Goal: Communication & Community: Answer question/provide support

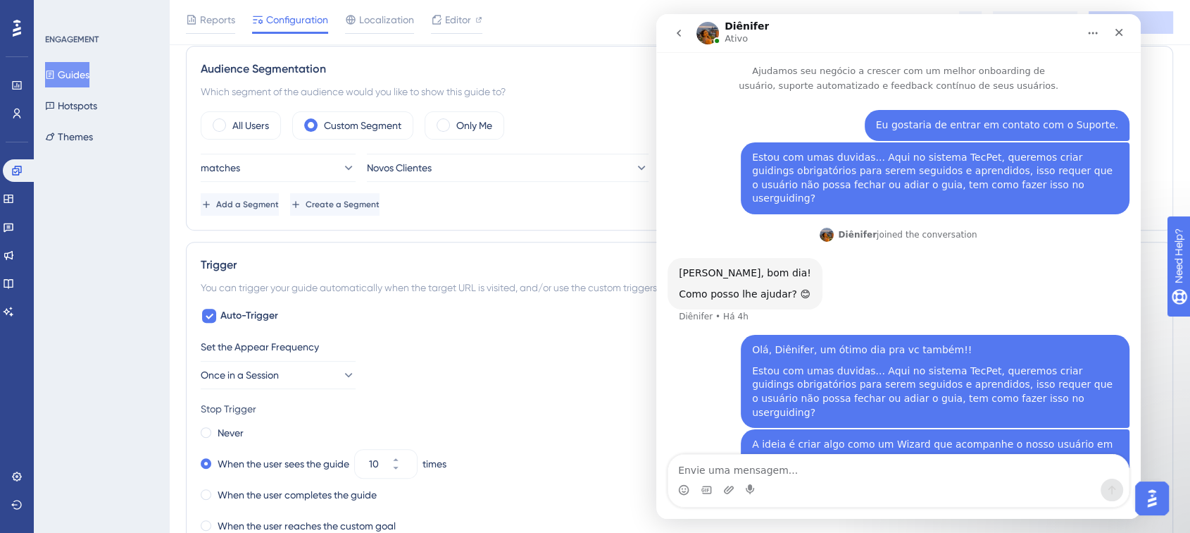
scroll to position [933, 0]
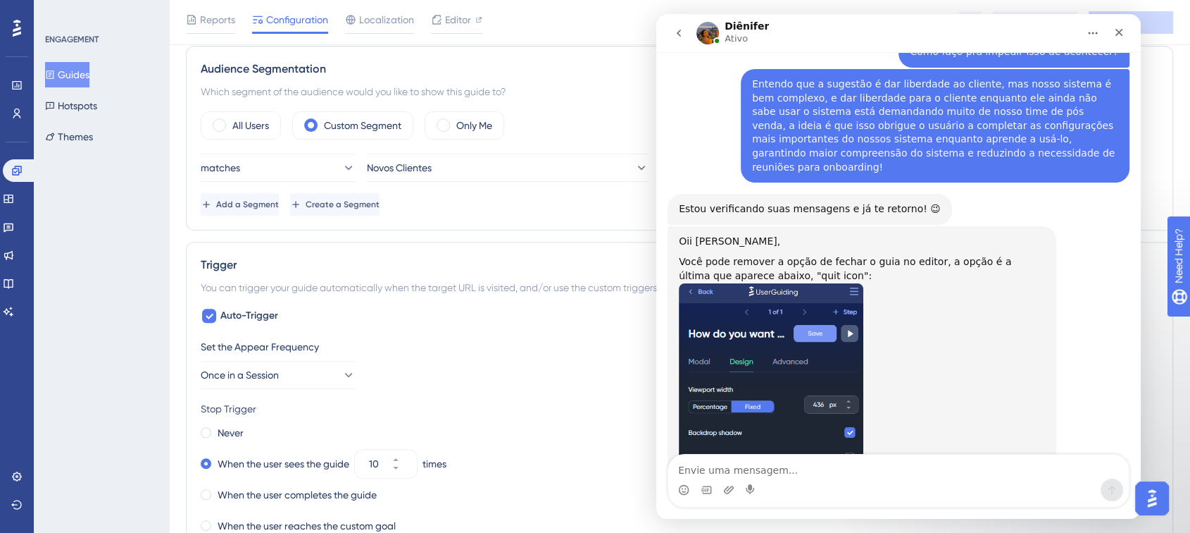
click at [603, 242] on div "Trigger You can trigger your guide automatically when the target URL is visited…" at bounding box center [680, 444] width 988 height 404
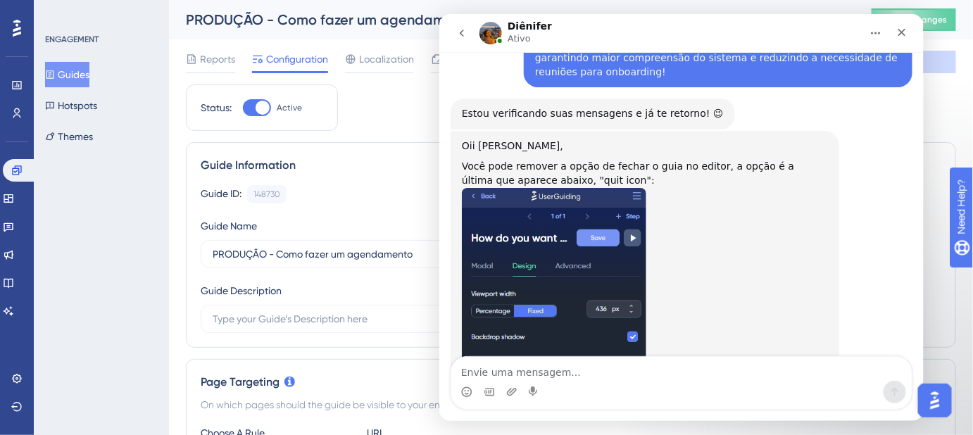
scroll to position [1029, 0]
click at [494, 35] on img "Messenger da Intercom" at bounding box center [490, 32] width 23 height 23
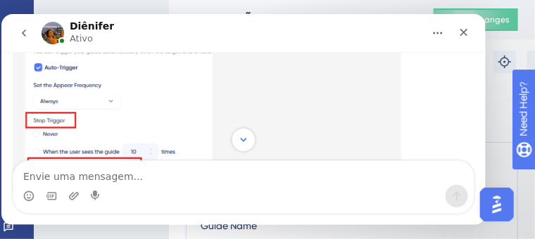
scroll to position [687, 0]
click at [60, 38] on div "Messenger da Intercom" at bounding box center [61, 40] width 7 height 7
click at [1, 27] on html "Diênifer [PERSON_NAME] seu negócio a crescer com um melhor onboarding de usuári…" at bounding box center [243, 118] width 485 height 211
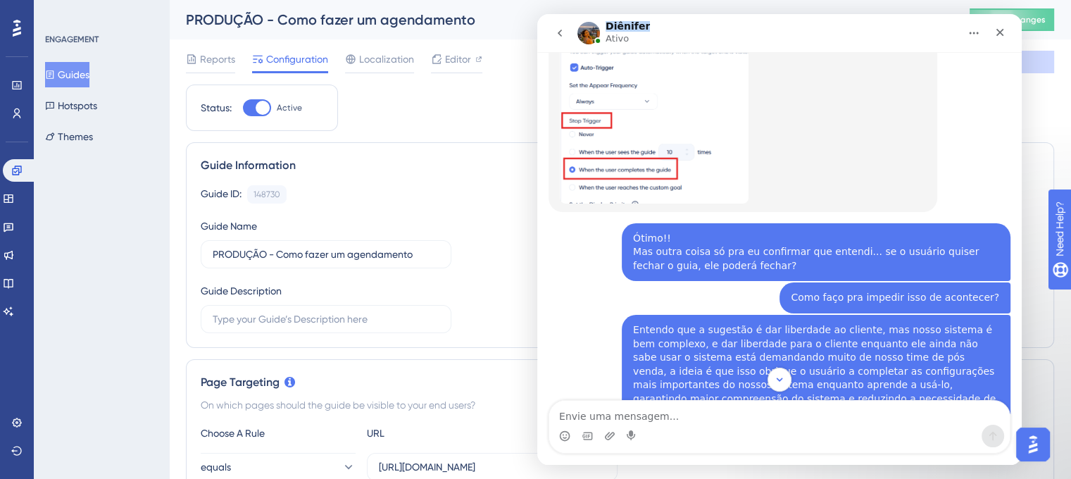
drag, startPoint x: 643, startPoint y: 26, endPoint x: 606, endPoint y: 26, distance: 36.6
click at [606, 26] on div "Diênifer Ativo" at bounding box center [769, 33] width 382 height 25
copy h1 "Diênifer"
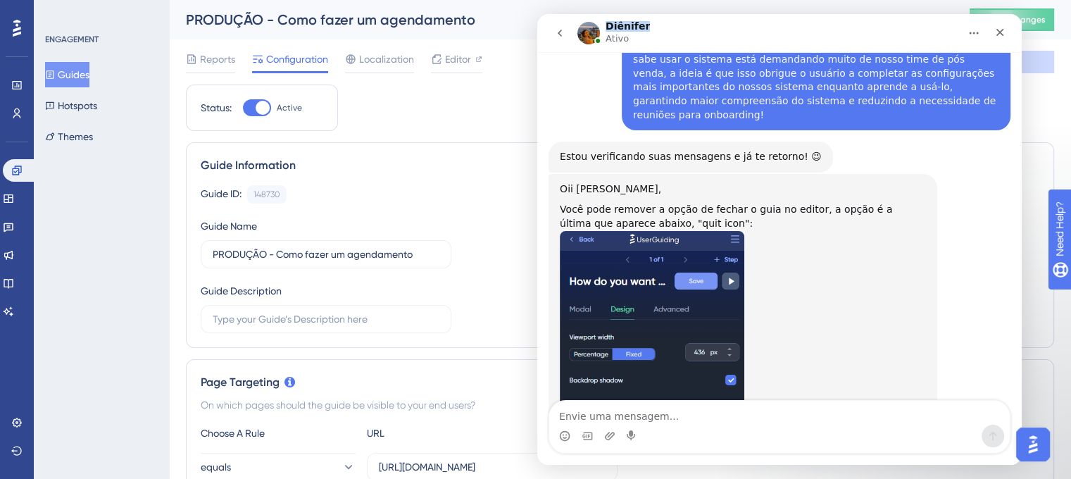
scroll to position [986, 0]
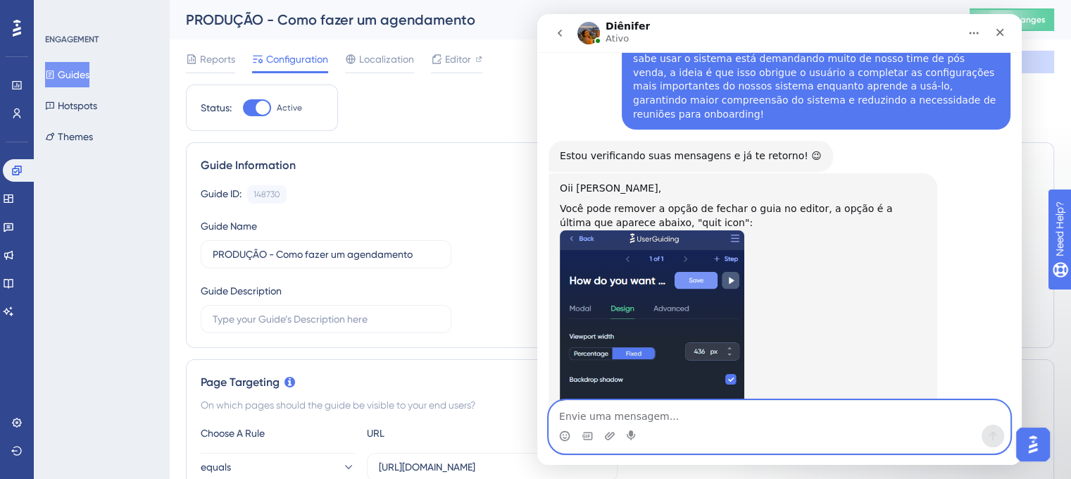
click at [826, 411] on textarea "Envie uma mensagem..." at bounding box center [779, 413] width 461 height 24
type textarea "Ah, pronto!!"
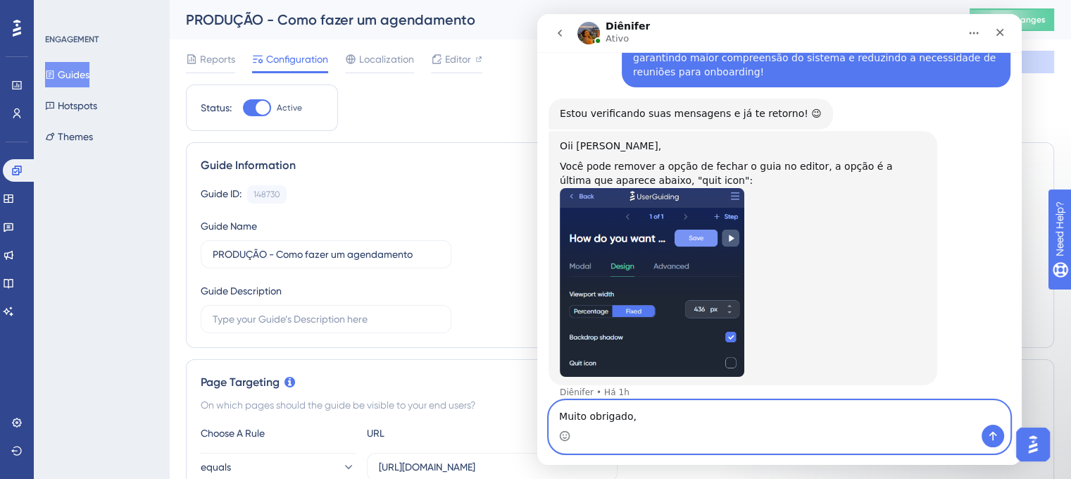
paste textarea "Diênifer"
type textarea "Muito obrigado, Diênifer!!"
type textarea "Era isso mesmo que eu precisava"
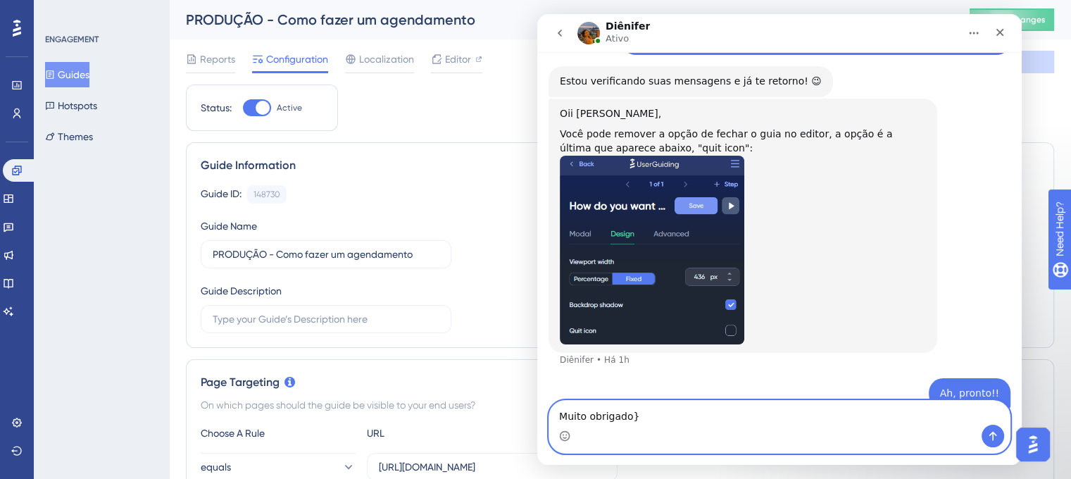
paste textarea ", Diênifer!!"
type textarea "Muito obrigado, Diênifer!!"
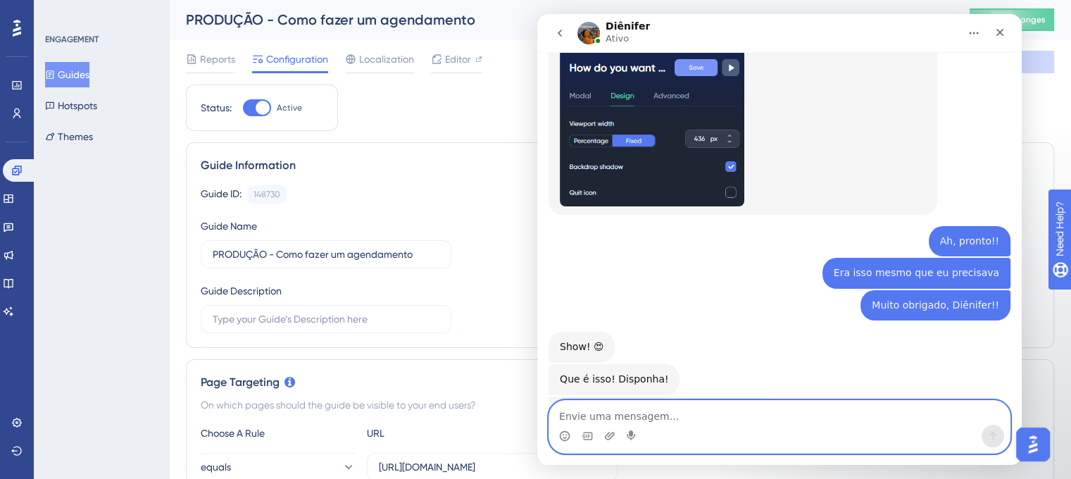
scroll to position [1231, 0]
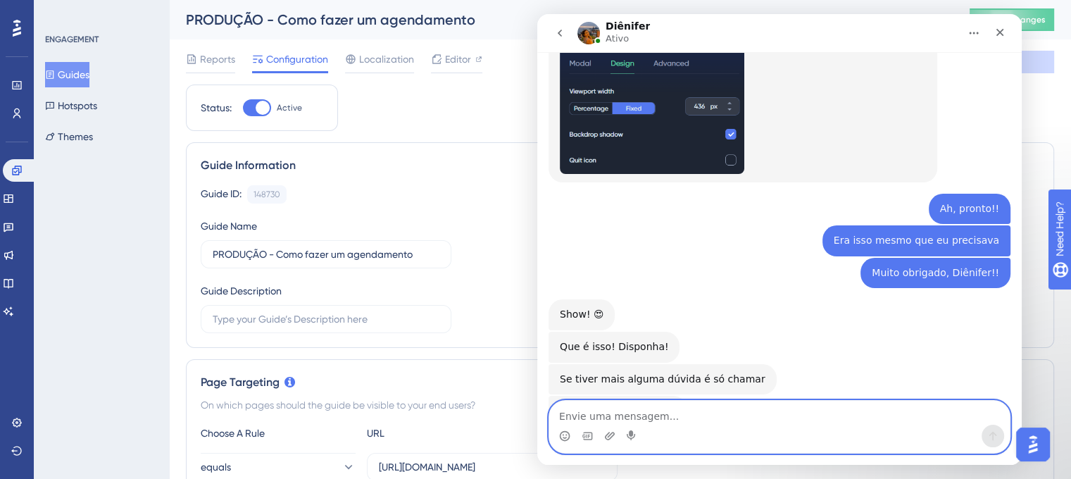
click at [729, 420] on textarea "Envie uma mensagem..." at bounding box center [779, 413] width 461 height 24
type textarea "Certinho, devo chamar mais vezes kkkk tenha um ótimo dia também!!"
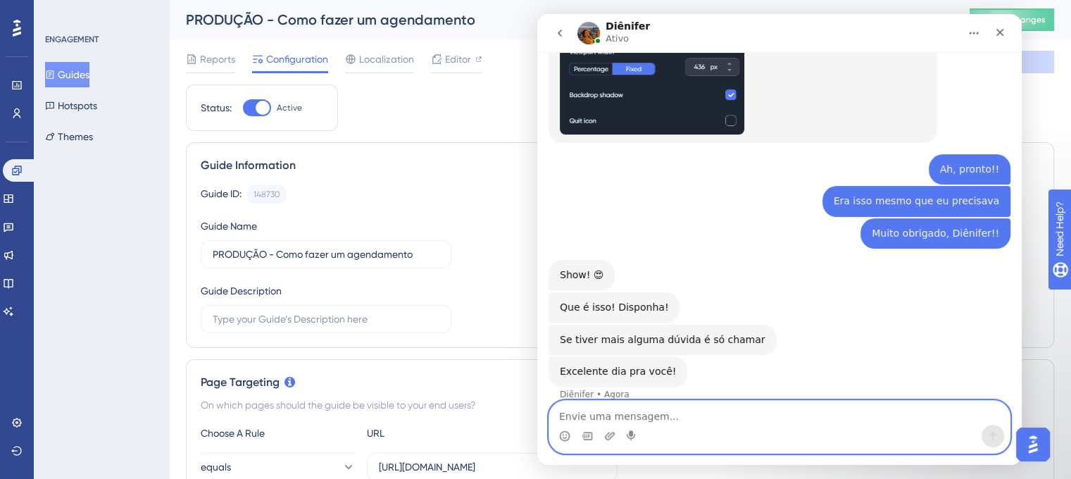
scroll to position [1274, 0]
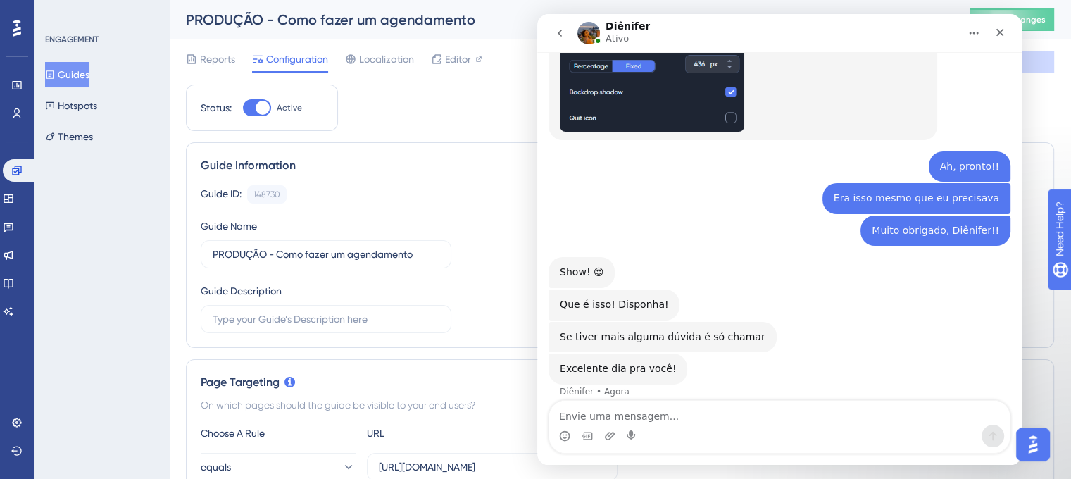
click at [559, 27] on icon "go back" at bounding box center [559, 32] width 11 height 11
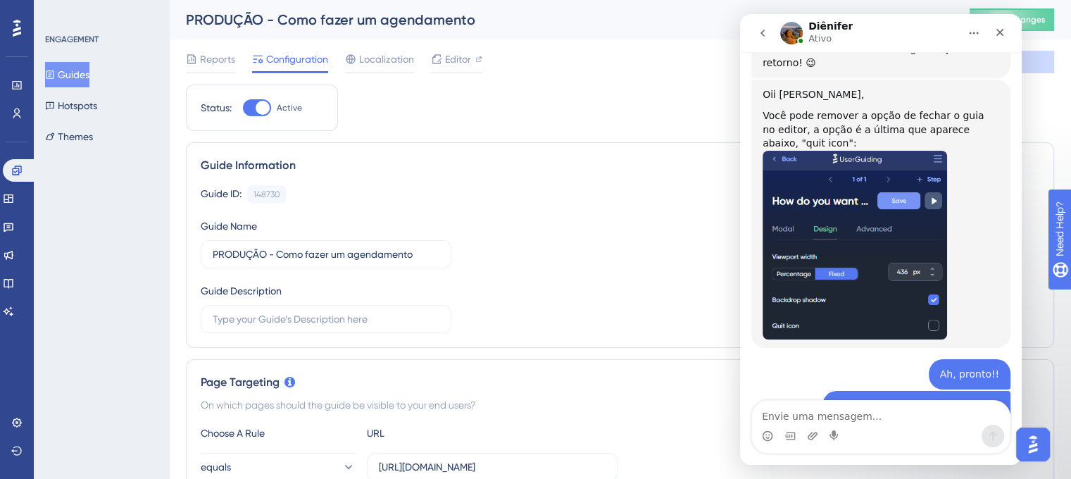
scroll to position [0, 0]
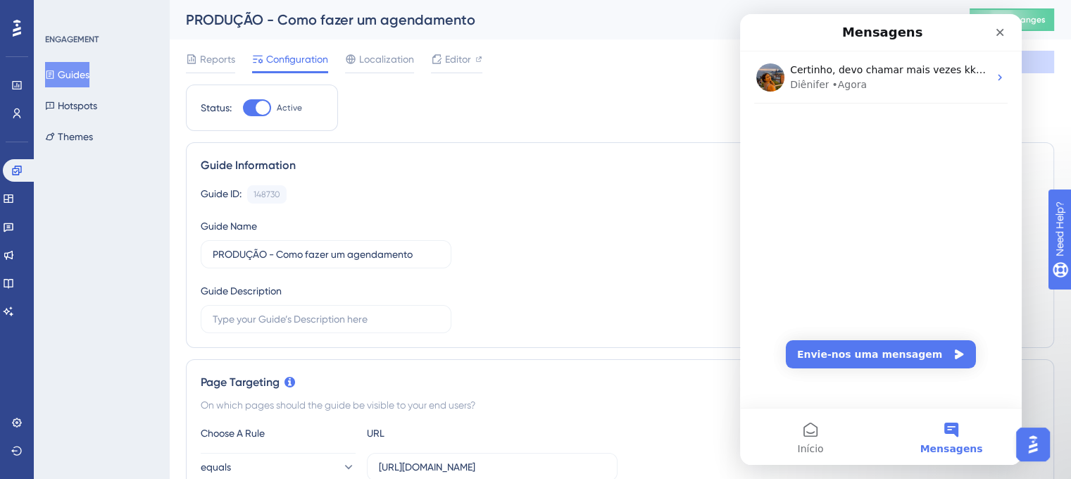
click at [997, 437] on button "Mensagens" at bounding box center [951, 437] width 141 height 56
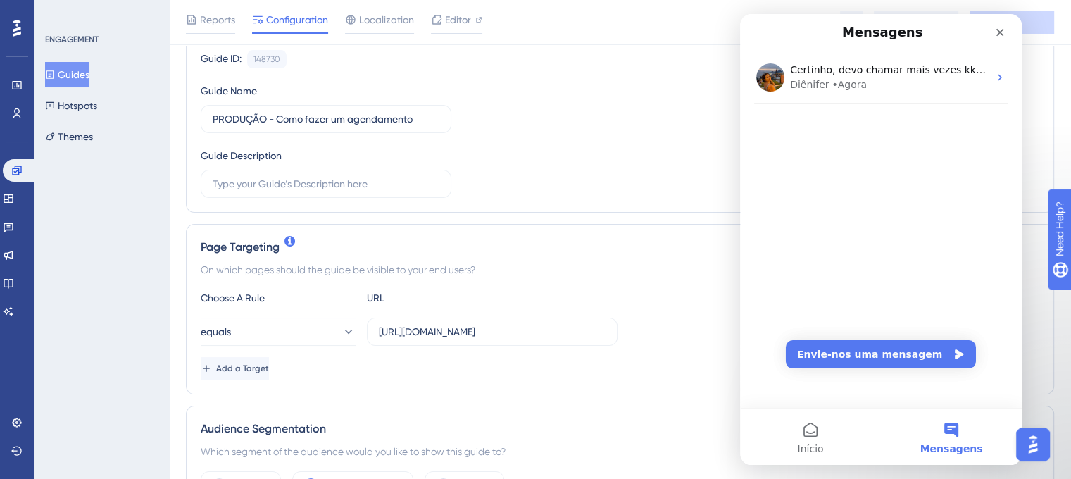
scroll to position [141, 0]
click at [1005, 36] on icon "Fechar" at bounding box center [1000, 32] width 11 height 11
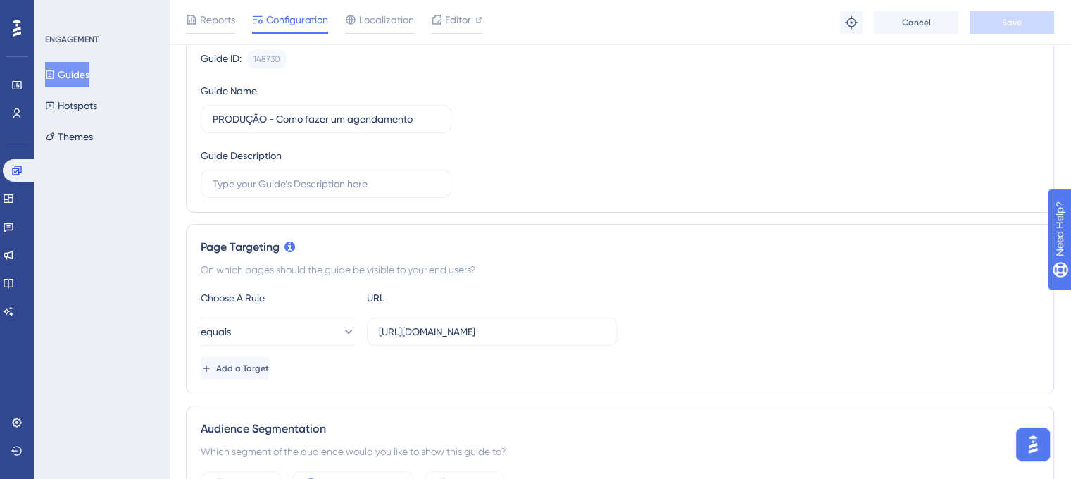
scroll to position [0, 0]
drag, startPoint x: 1035, startPoint y: 457, endPoint x: 2047, endPoint y: 880, distance: 1096.9
click at [1035, 457] on button "Open AI Assistant Launcher" at bounding box center [1033, 445] width 34 height 34
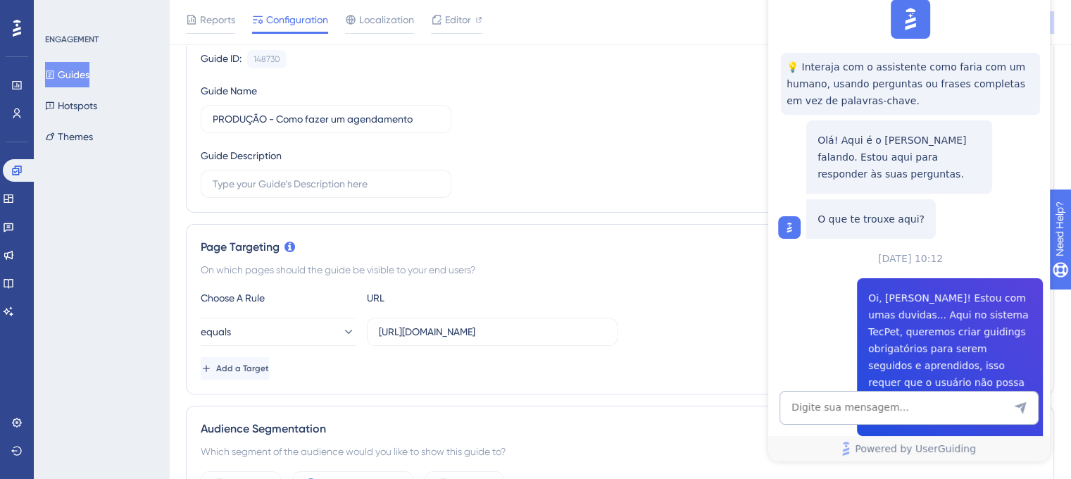
scroll to position [1296, 0]
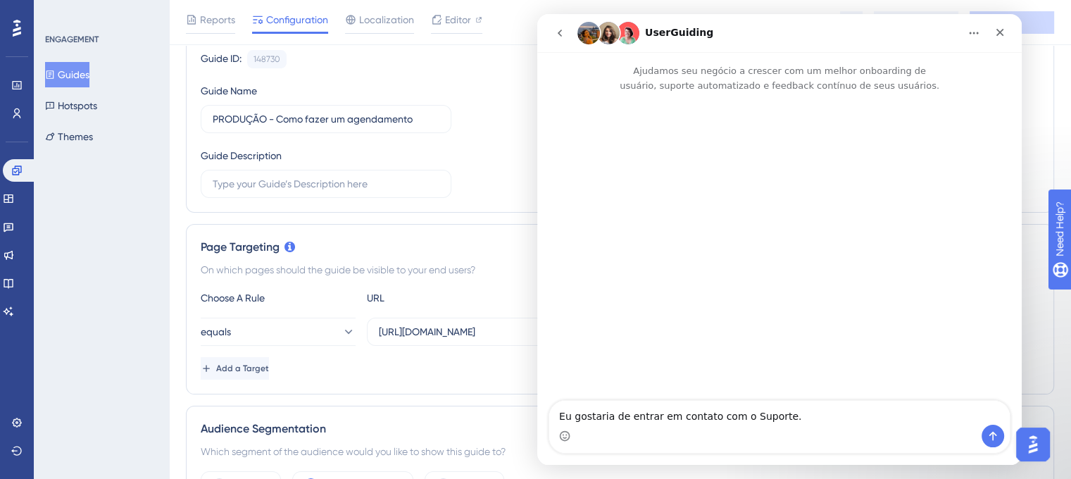
scroll to position [0, 0]
click at [564, 48] on nav "UserGuiding" at bounding box center [779, 33] width 485 height 38
click at [571, 18] on nav "UserGuiding" at bounding box center [779, 33] width 485 height 38
click at [559, 43] on button "go back" at bounding box center [560, 33] width 27 height 27
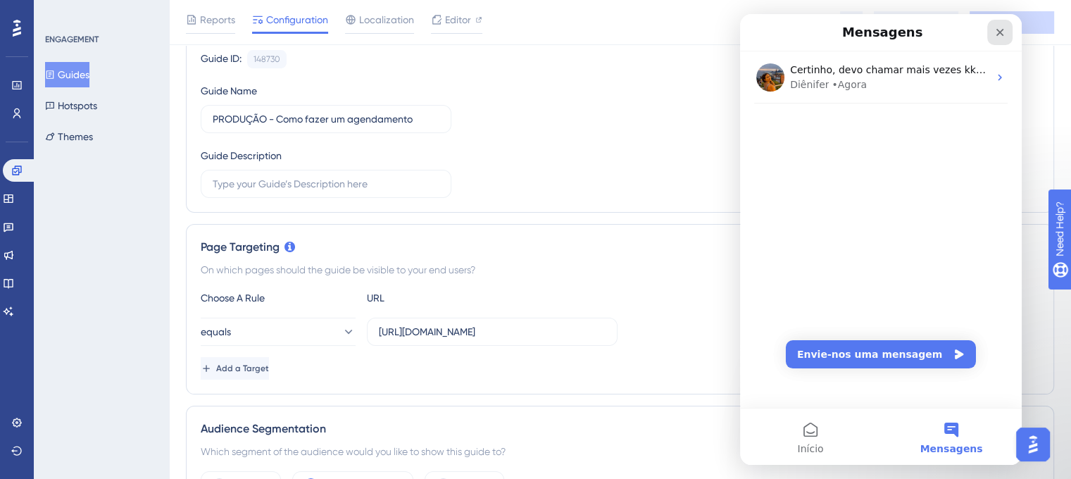
click at [998, 27] on icon "Fechar" at bounding box center [1000, 32] width 11 height 11
